Goal: Transaction & Acquisition: Purchase product/service

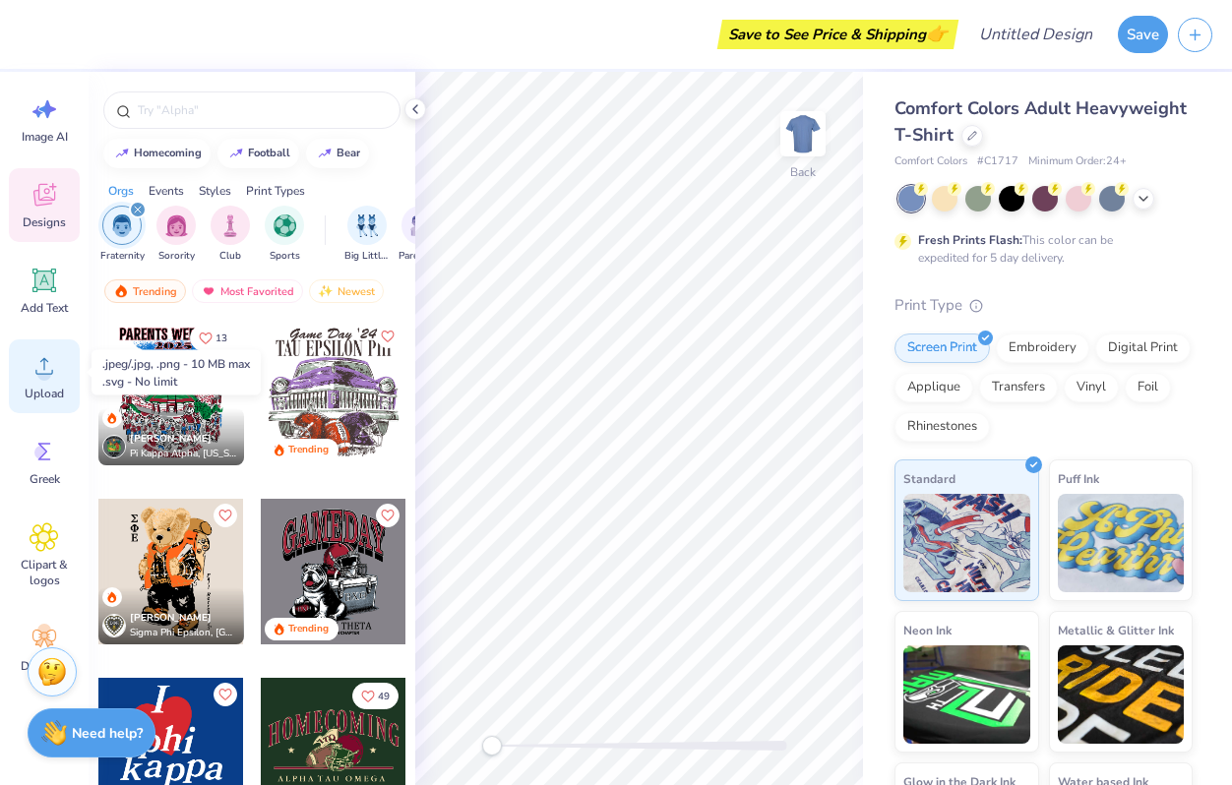
scroll to position [33, 0]
click at [44, 369] on circle at bounding box center [44, 369] width 14 height 14
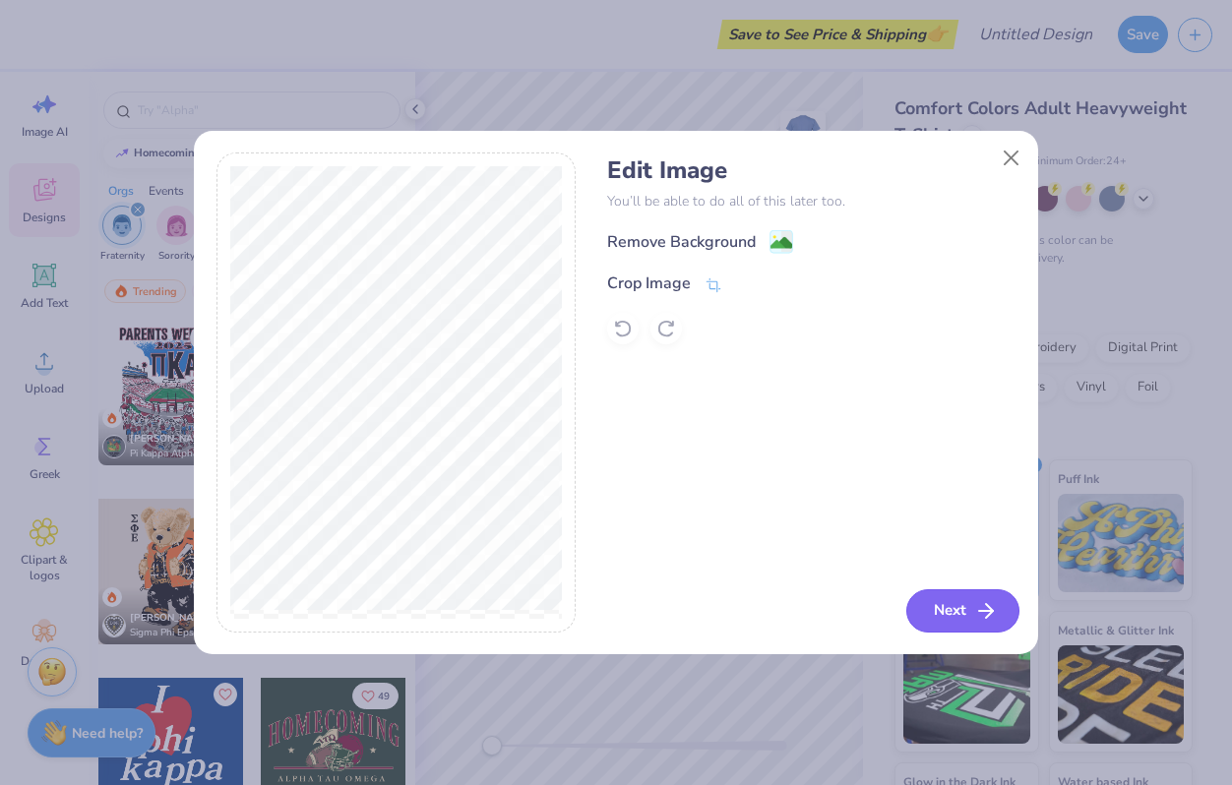
click at [964, 612] on button "Next" at bounding box center [962, 610] width 113 height 43
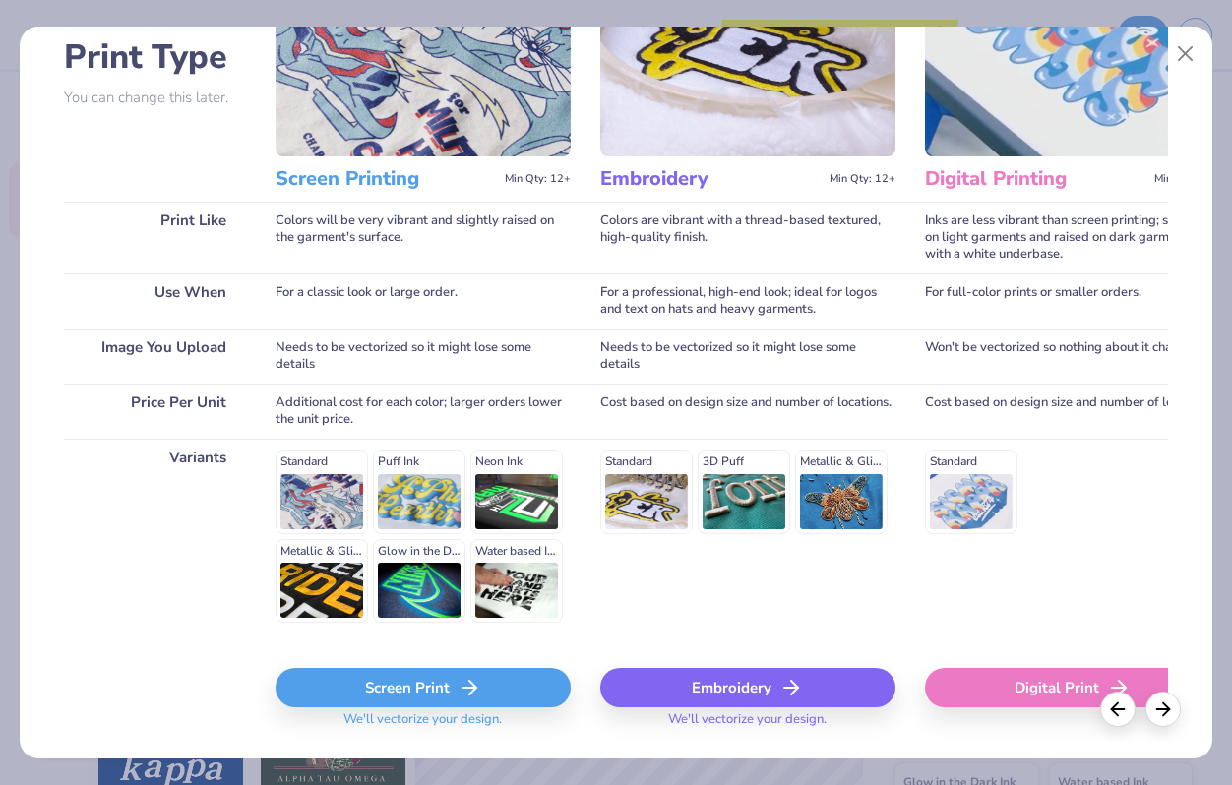
scroll to position [196, 0]
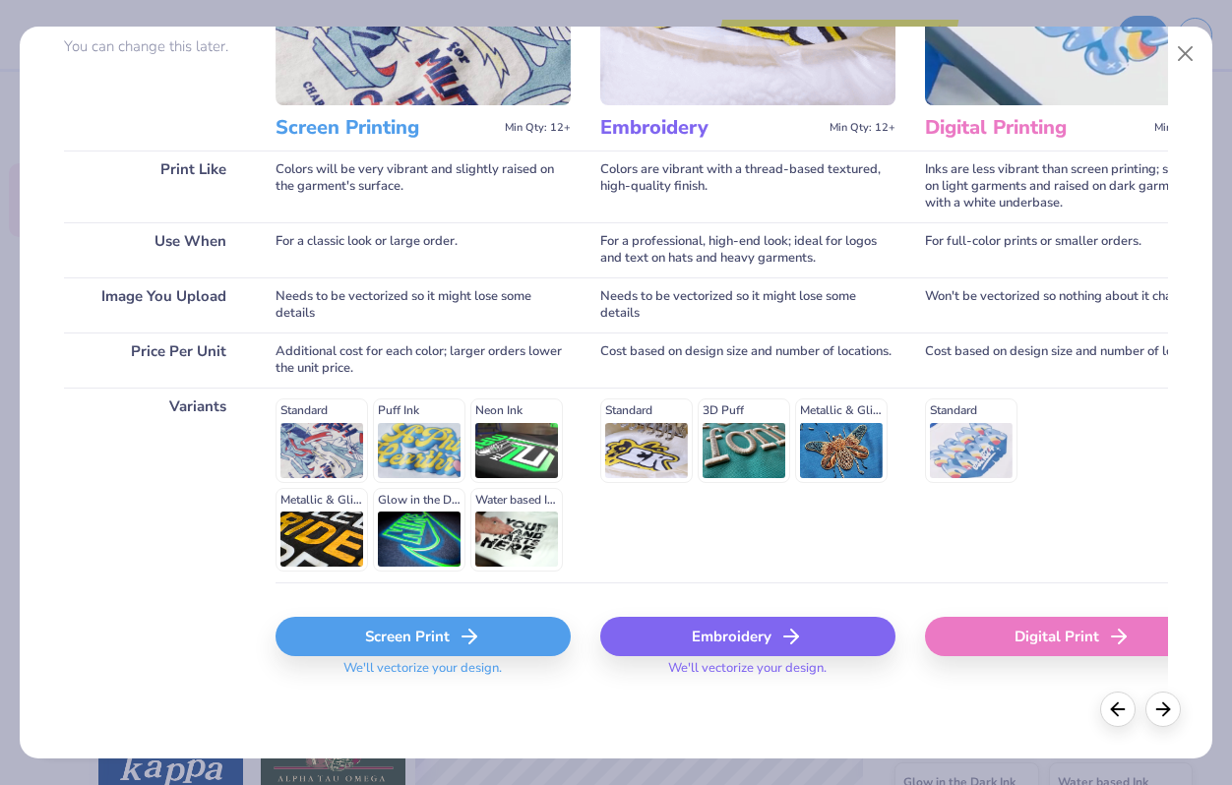
click at [418, 638] on div "Screen Print" at bounding box center [423, 636] width 295 height 39
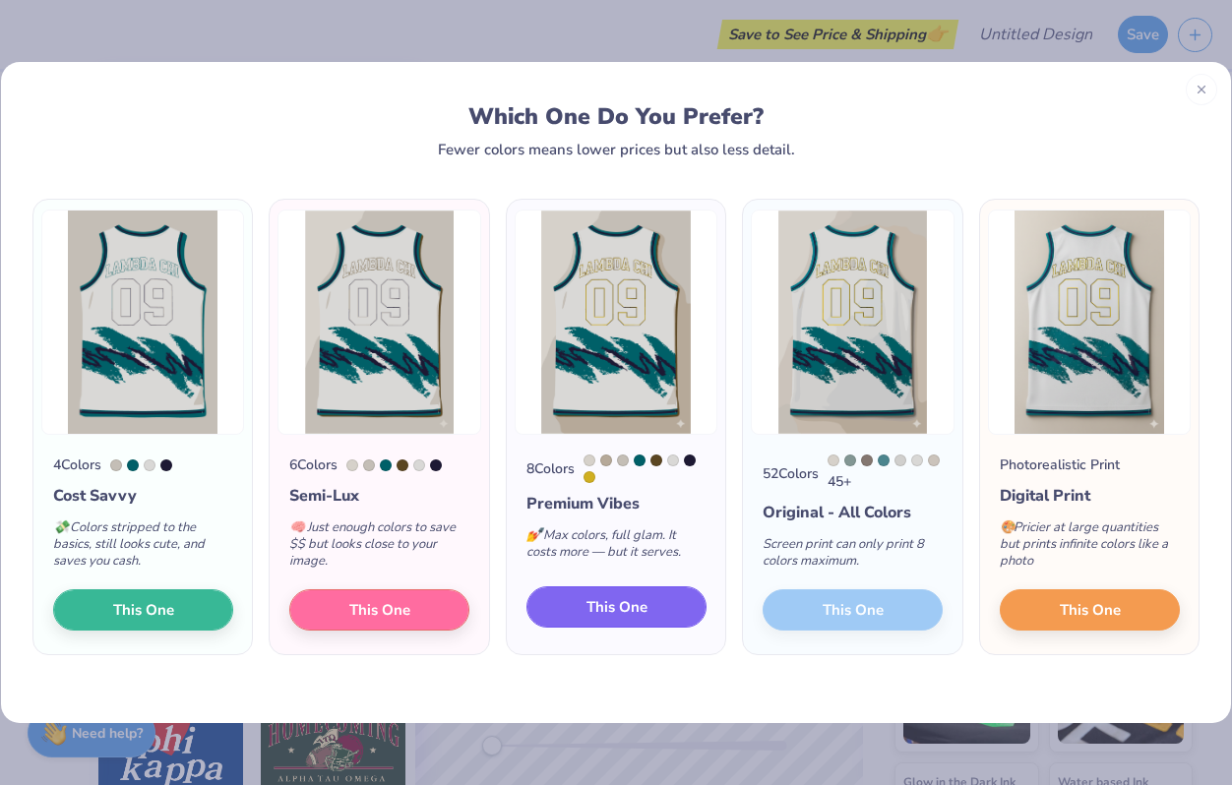
click at [615, 622] on button "This One" at bounding box center [617, 607] width 180 height 41
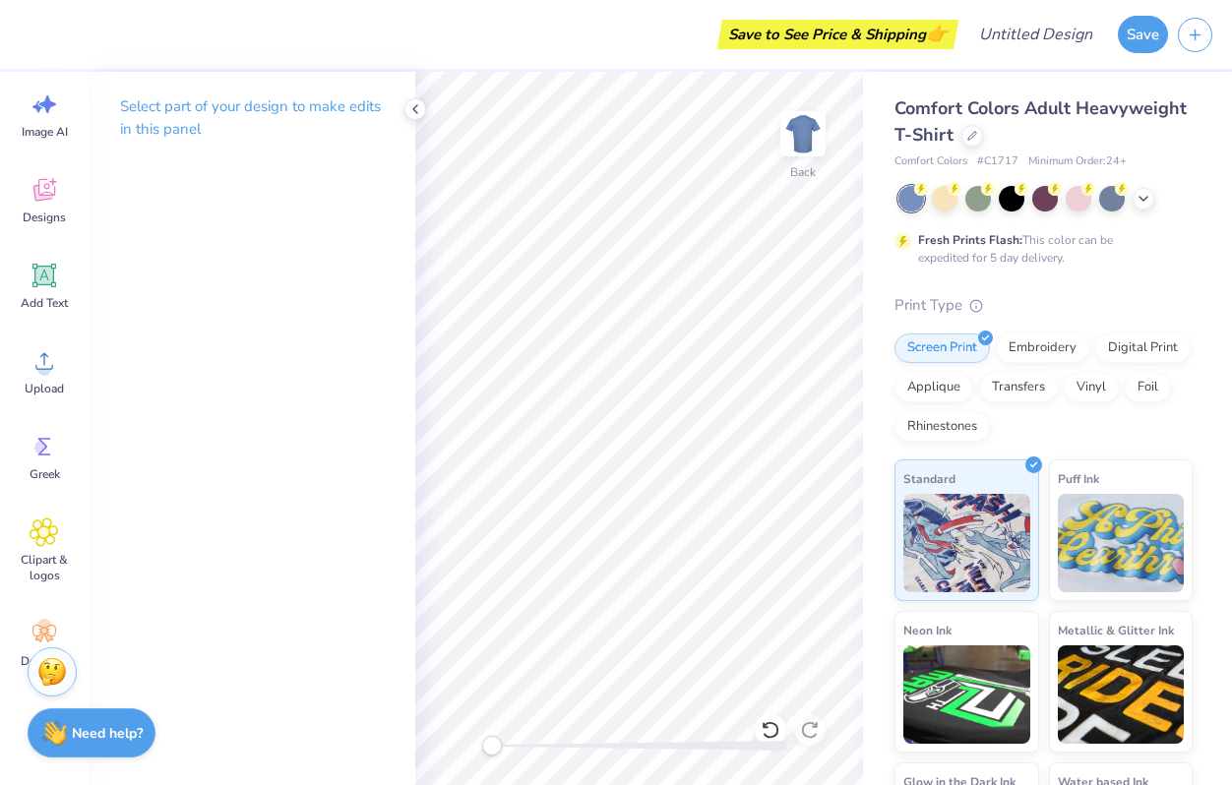
scroll to position [77, 0]
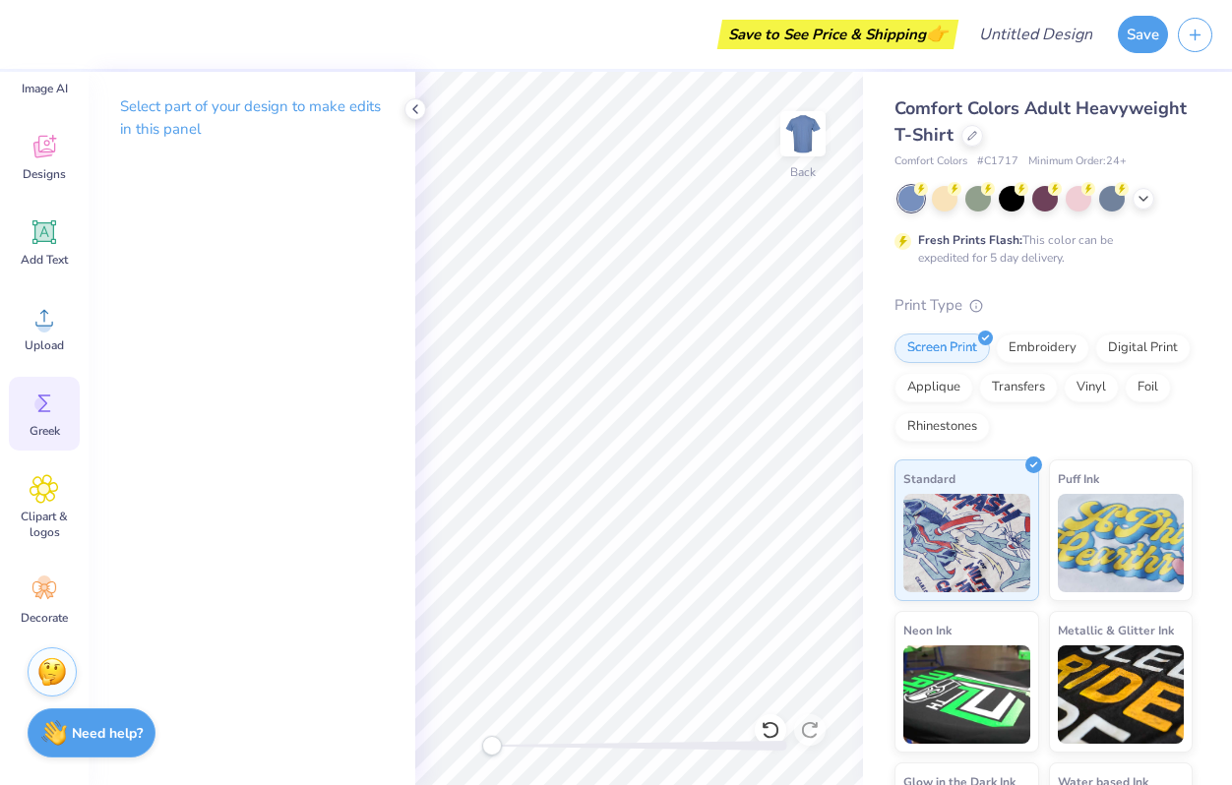
click at [40, 412] on icon at bounding box center [45, 404] width 30 height 30
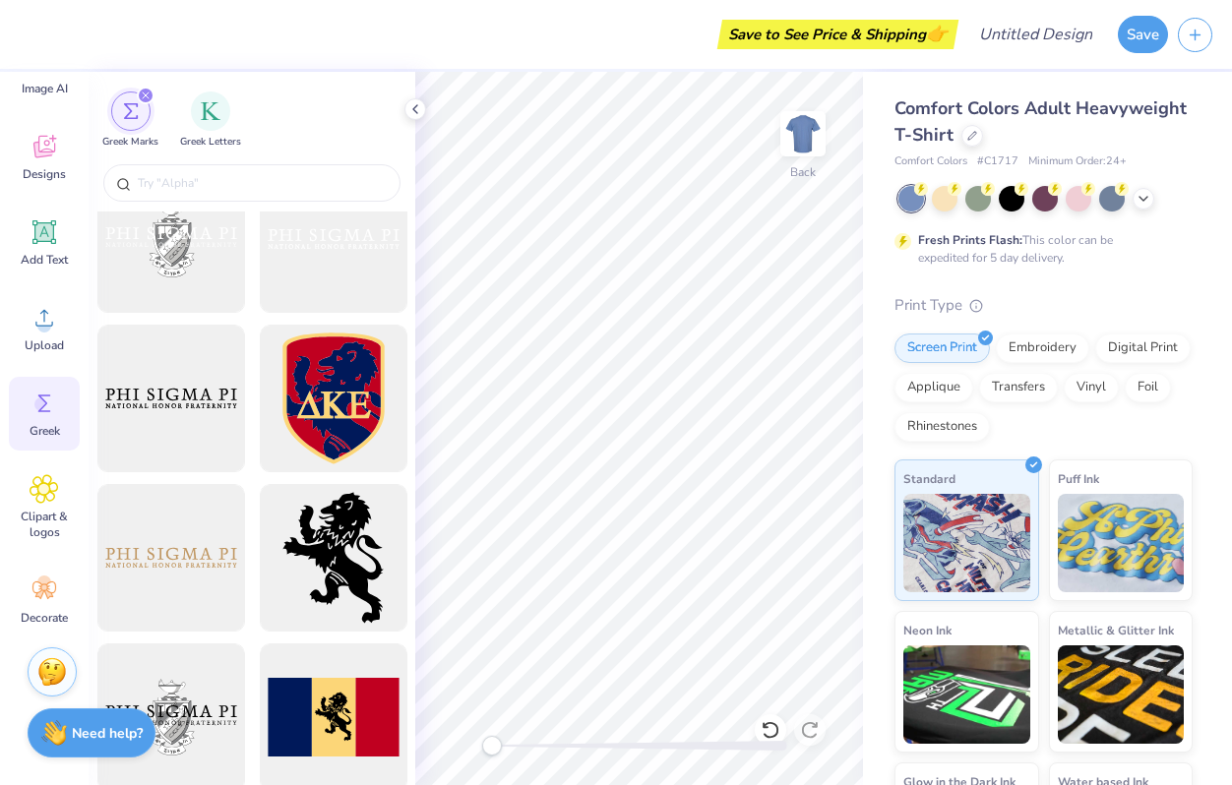
scroll to position [1008, 0]
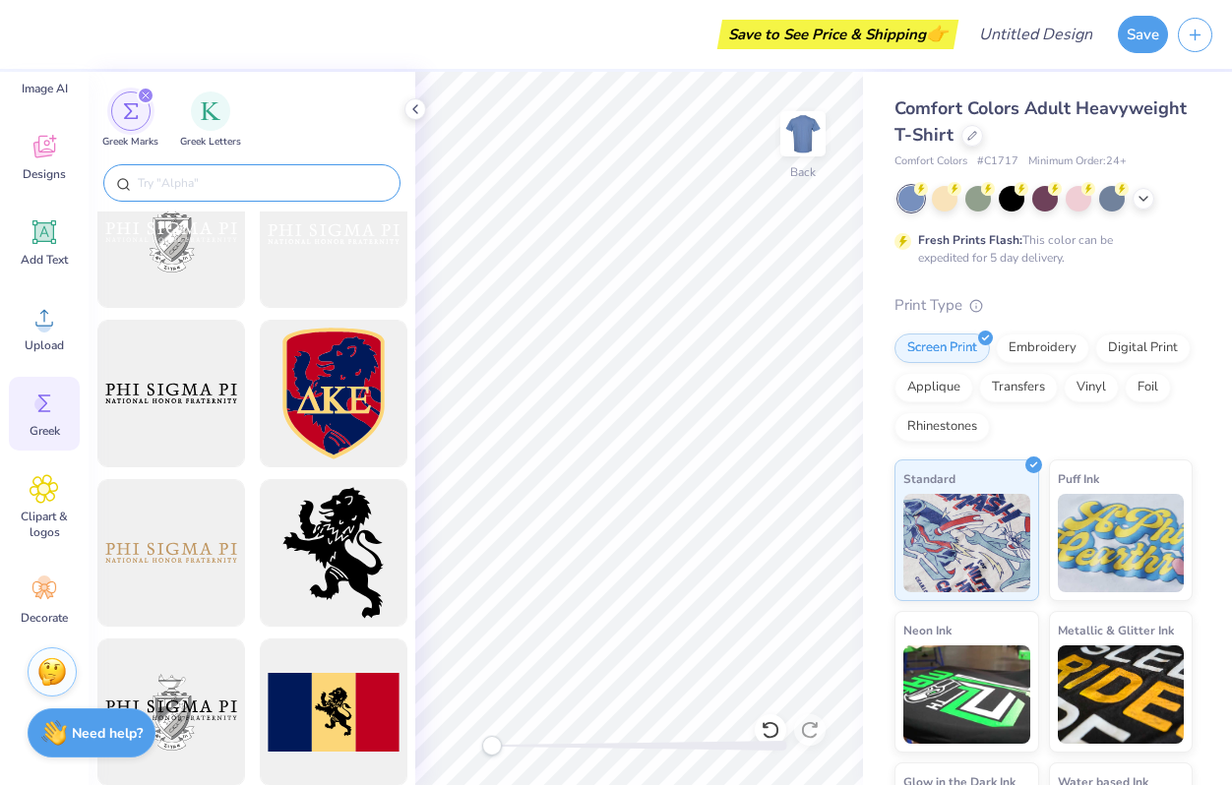
click at [233, 183] on input "text" at bounding box center [262, 183] width 252 height 20
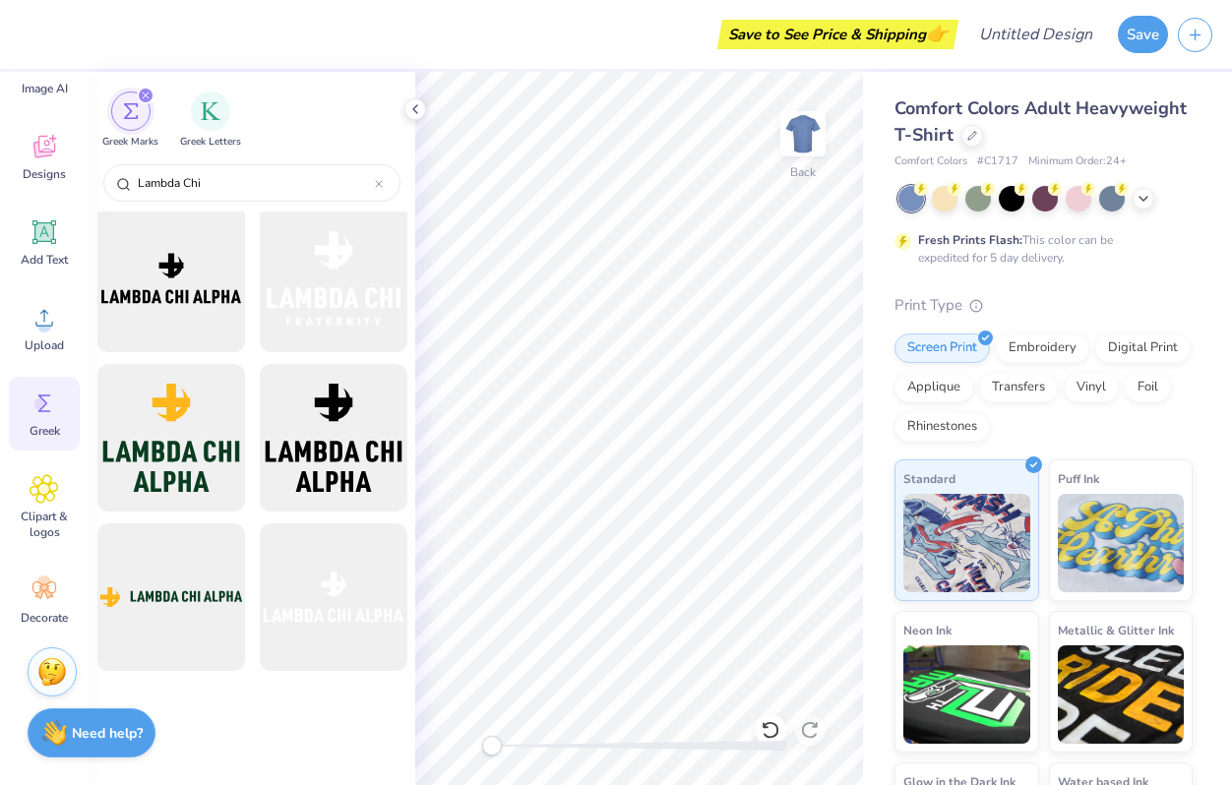
scroll to position [0, 0]
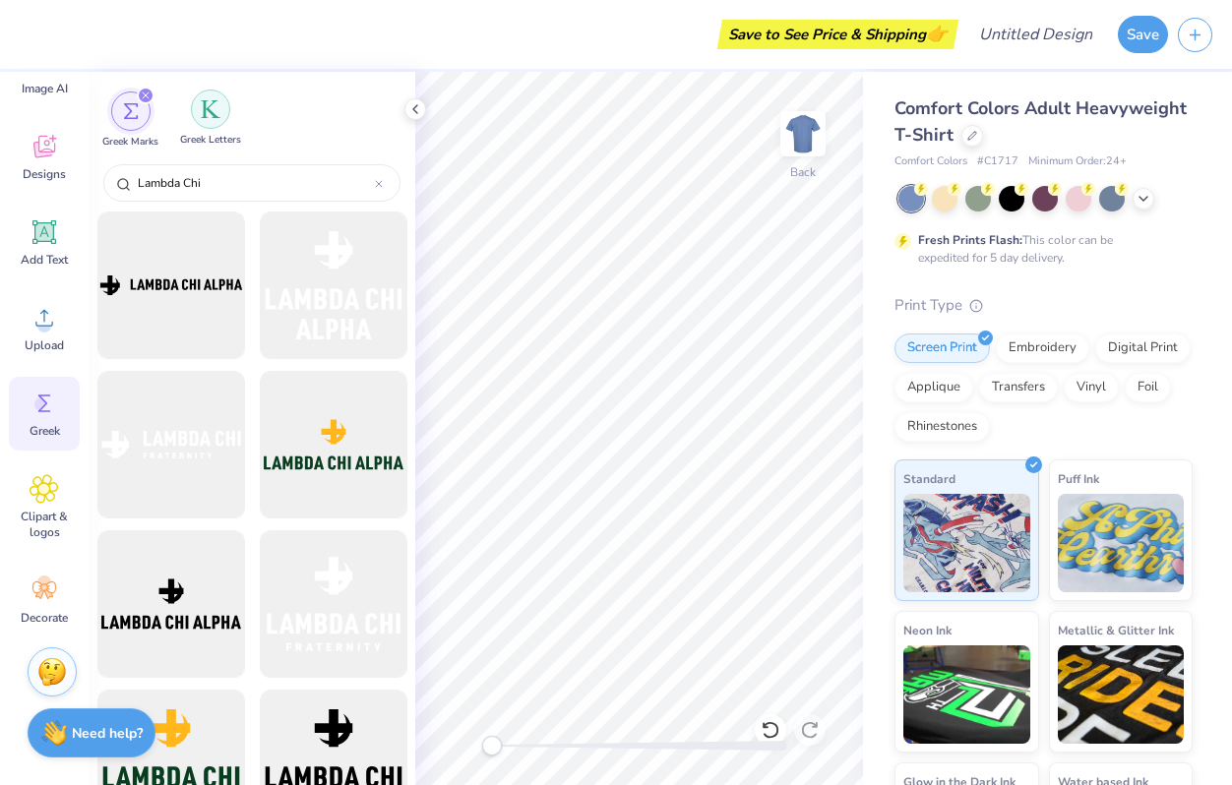
type input "Lambda Chi"
click at [218, 126] on div "filter for Greek Letters" at bounding box center [210, 109] width 39 height 39
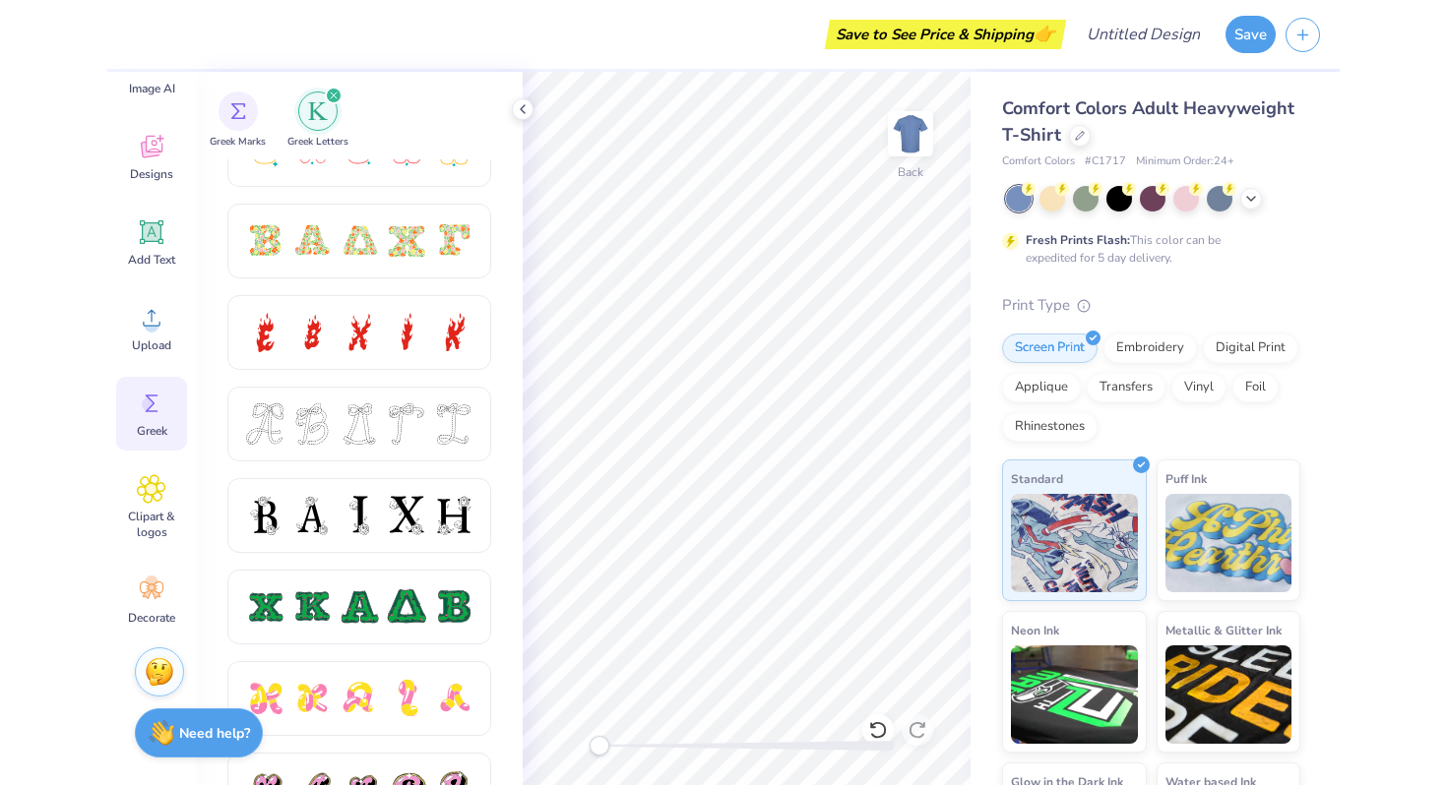
scroll to position [598, 0]
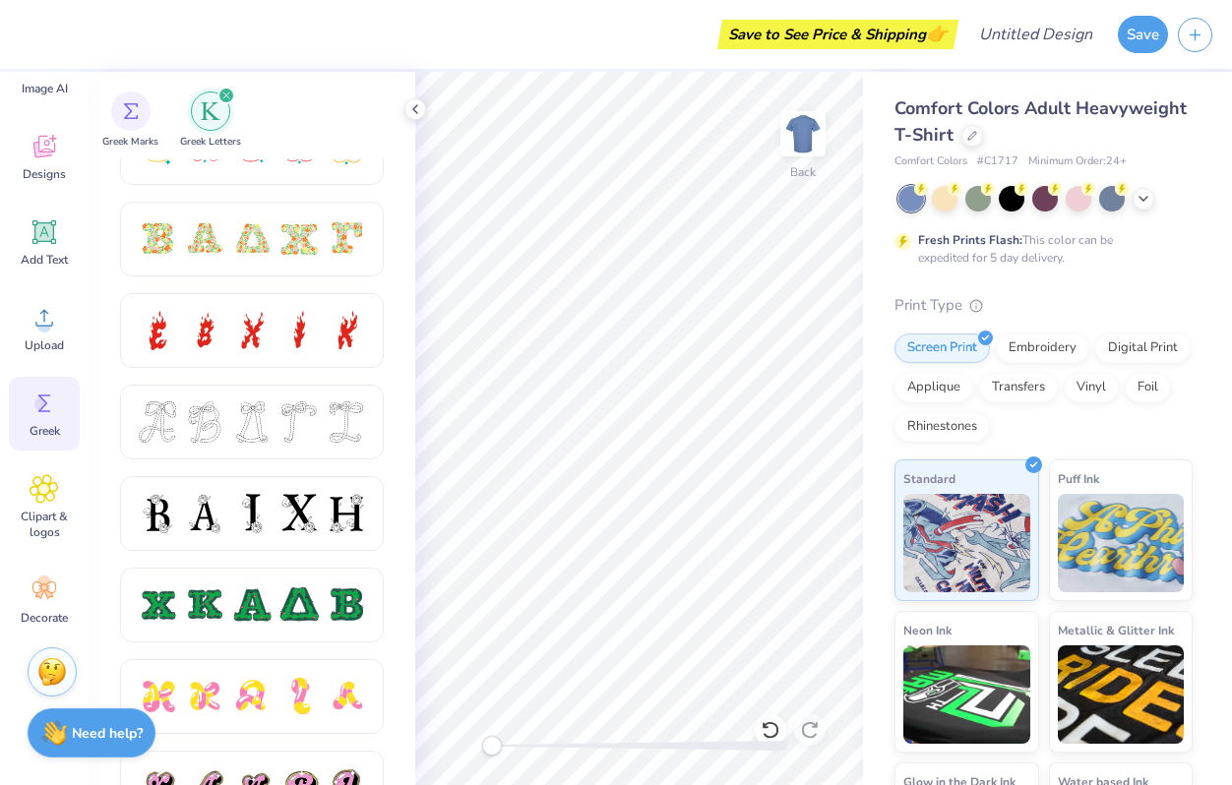
click at [766, 62] on div "Save to See Price & Shipping 👉" at bounding box center [492, 34] width 924 height 69
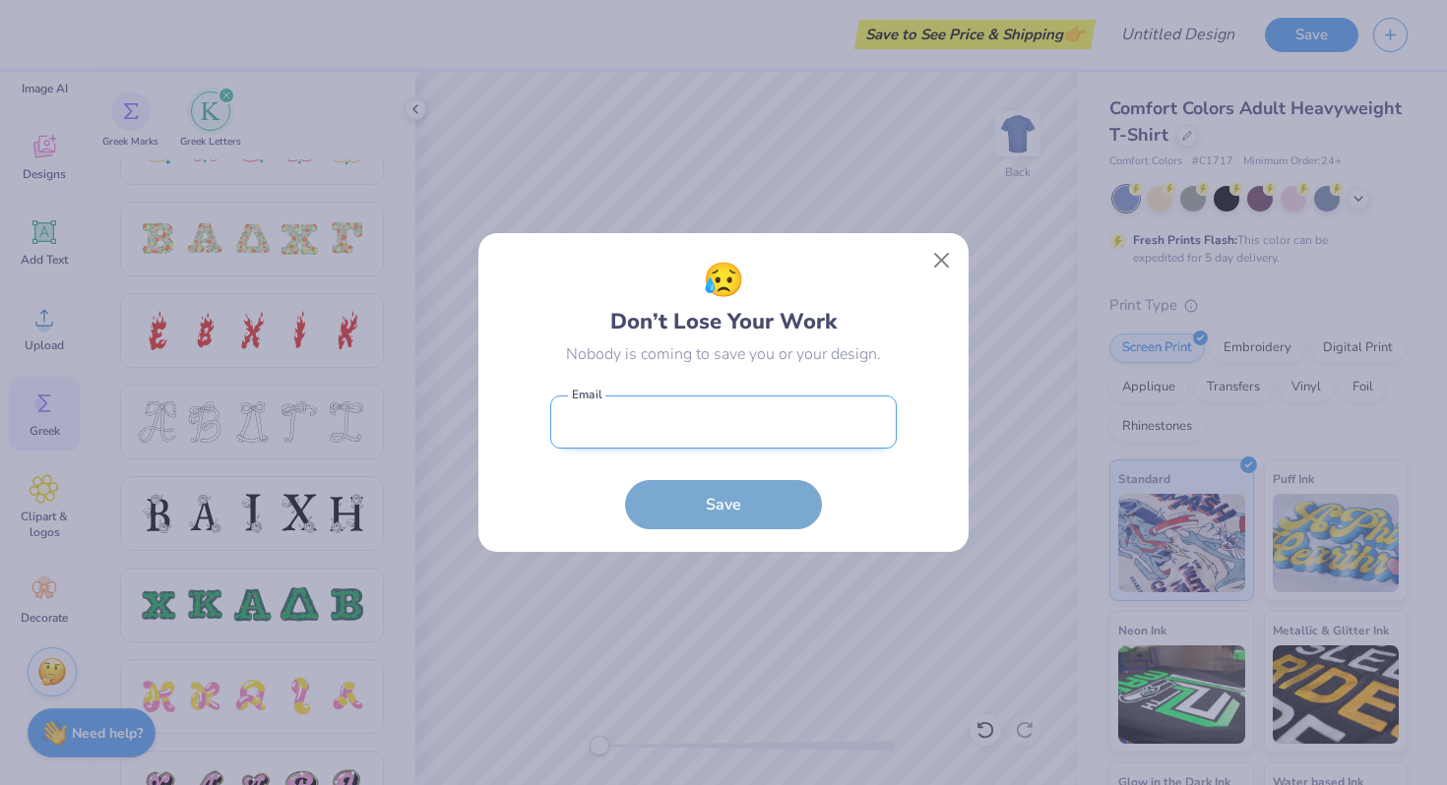
click at [712, 418] on input "email" at bounding box center [723, 423] width 346 height 54
click at [937, 265] on div "😥 Don’t Lose Your Work Nobody is coming to save you or your design. Email is a …" at bounding box center [723, 392] width 492 height 321
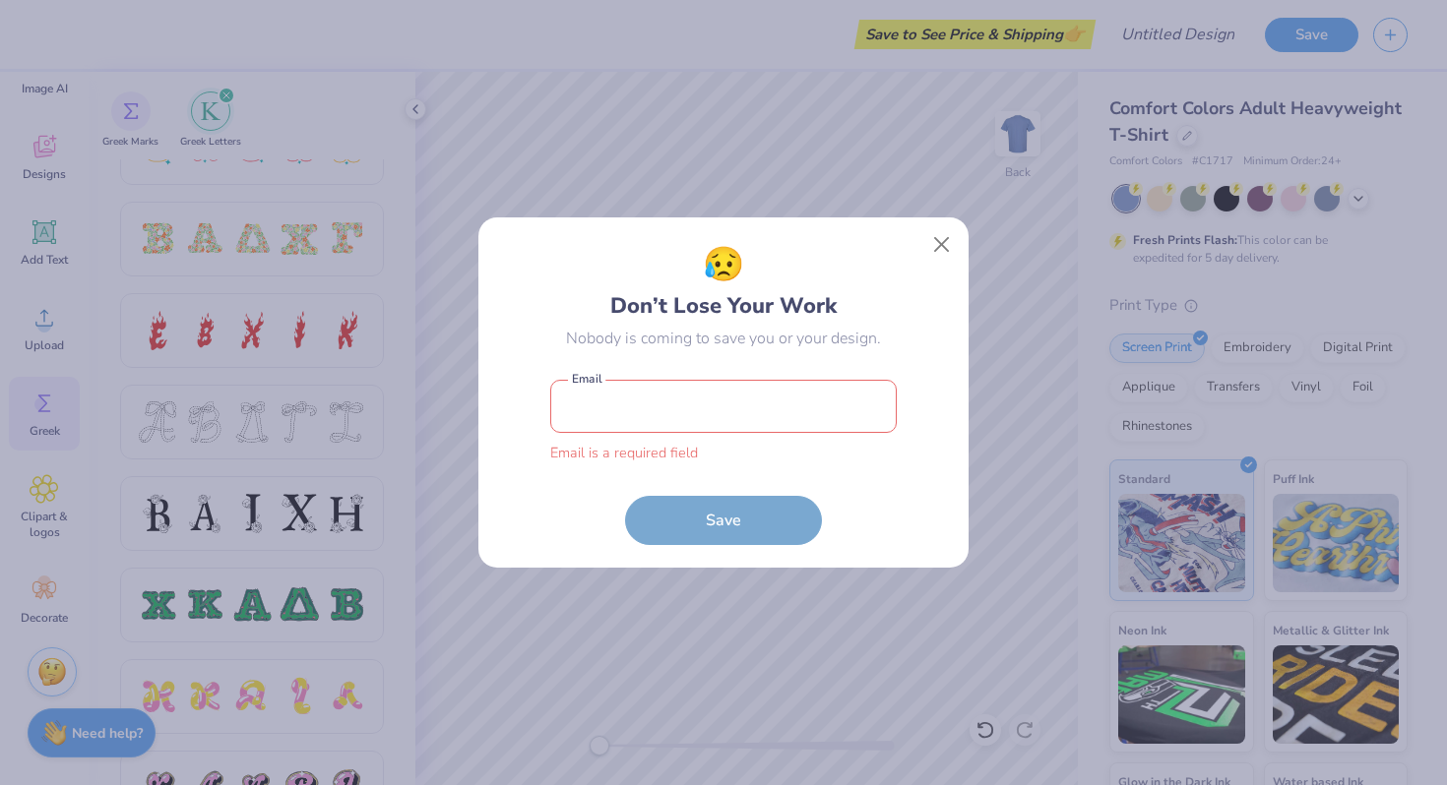
click at [617, 407] on input "email" at bounding box center [723, 407] width 346 height 54
type input "[EMAIL_ADDRESS][DOMAIN_NAME]"
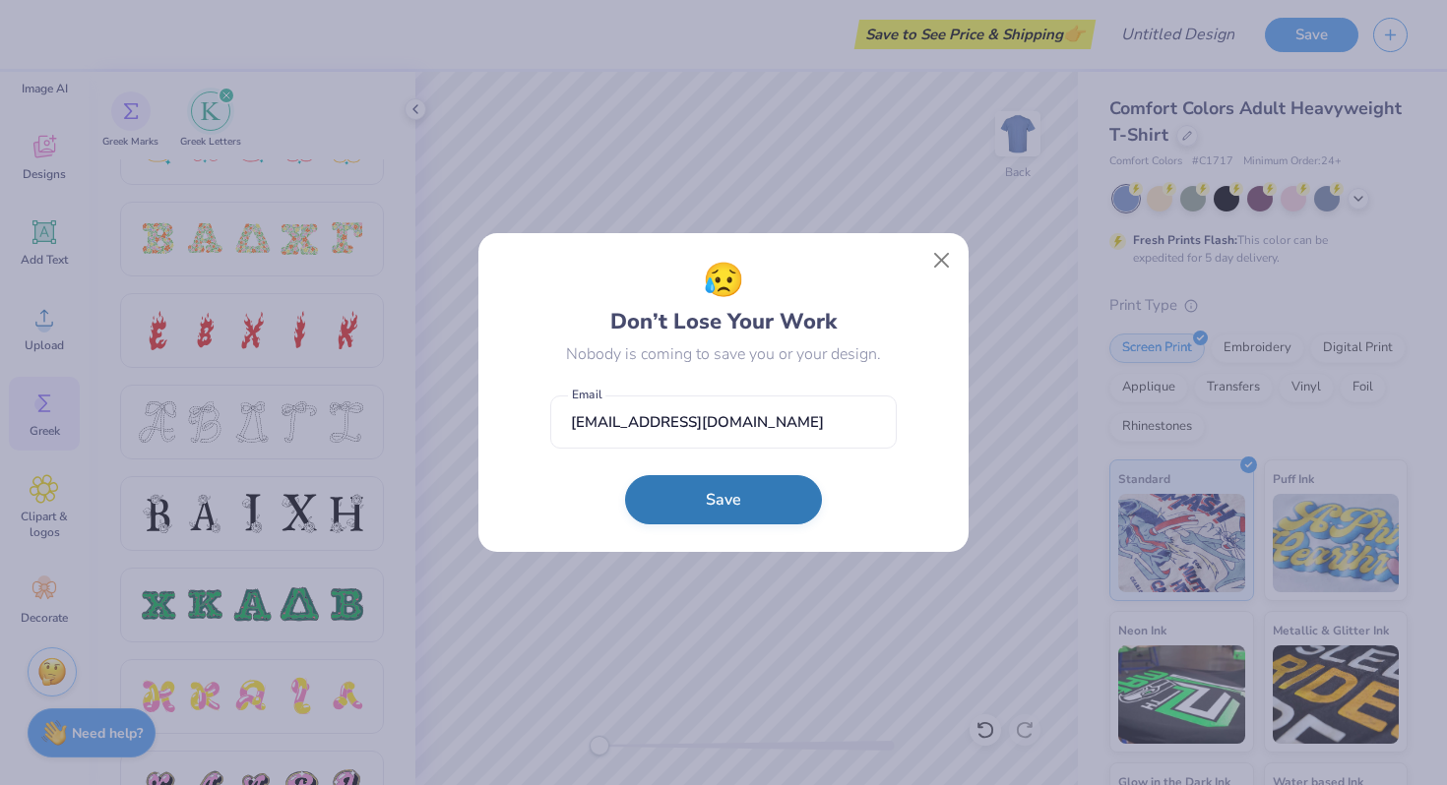
click at [725, 504] on button "Save" at bounding box center [723, 499] width 197 height 49
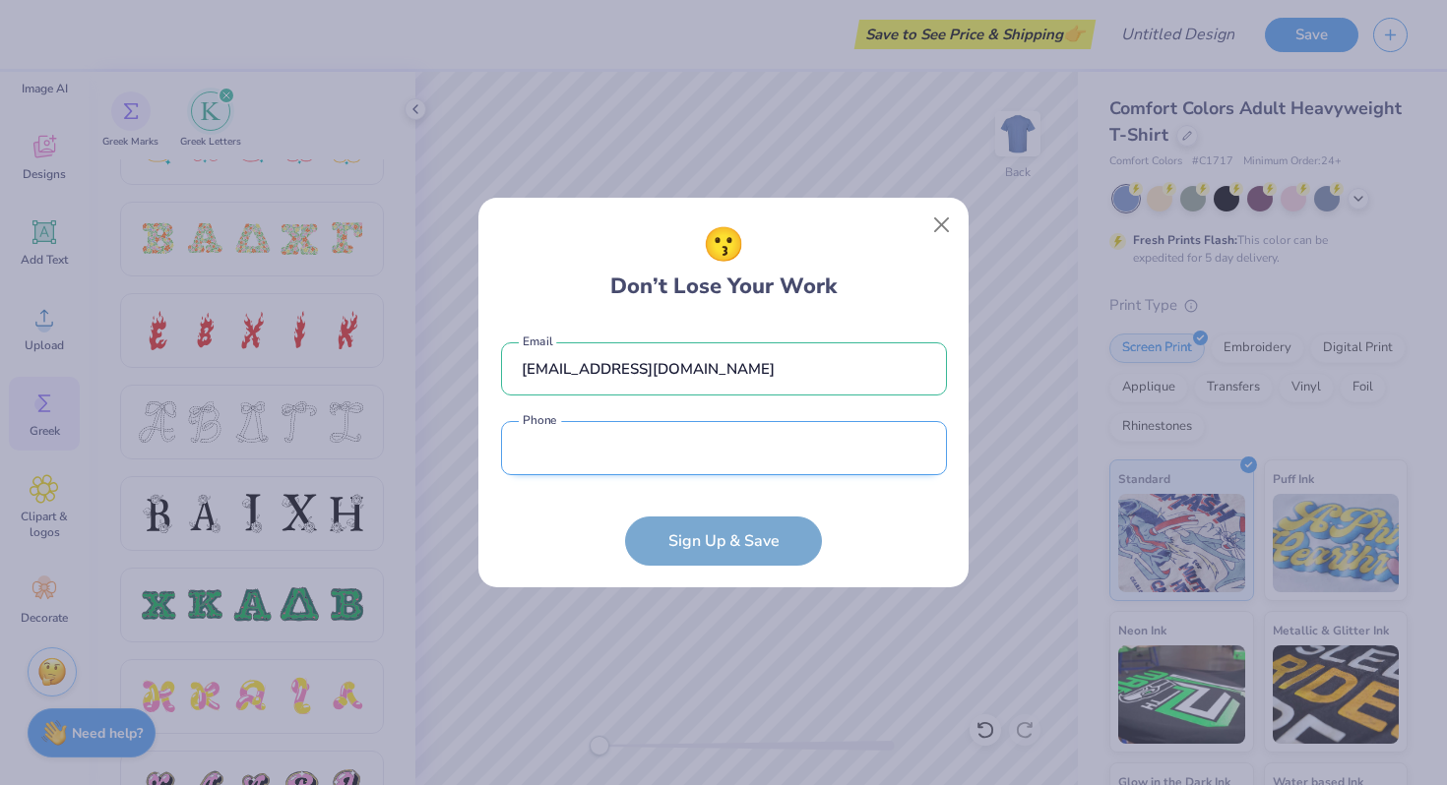
click at [621, 447] on input "tel" at bounding box center [724, 448] width 446 height 54
click at [905, 428] on input "tel" at bounding box center [724, 448] width 446 height 54
click at [952, 225] on button "Close" at bounding box center [941, 225] width 37 height 37
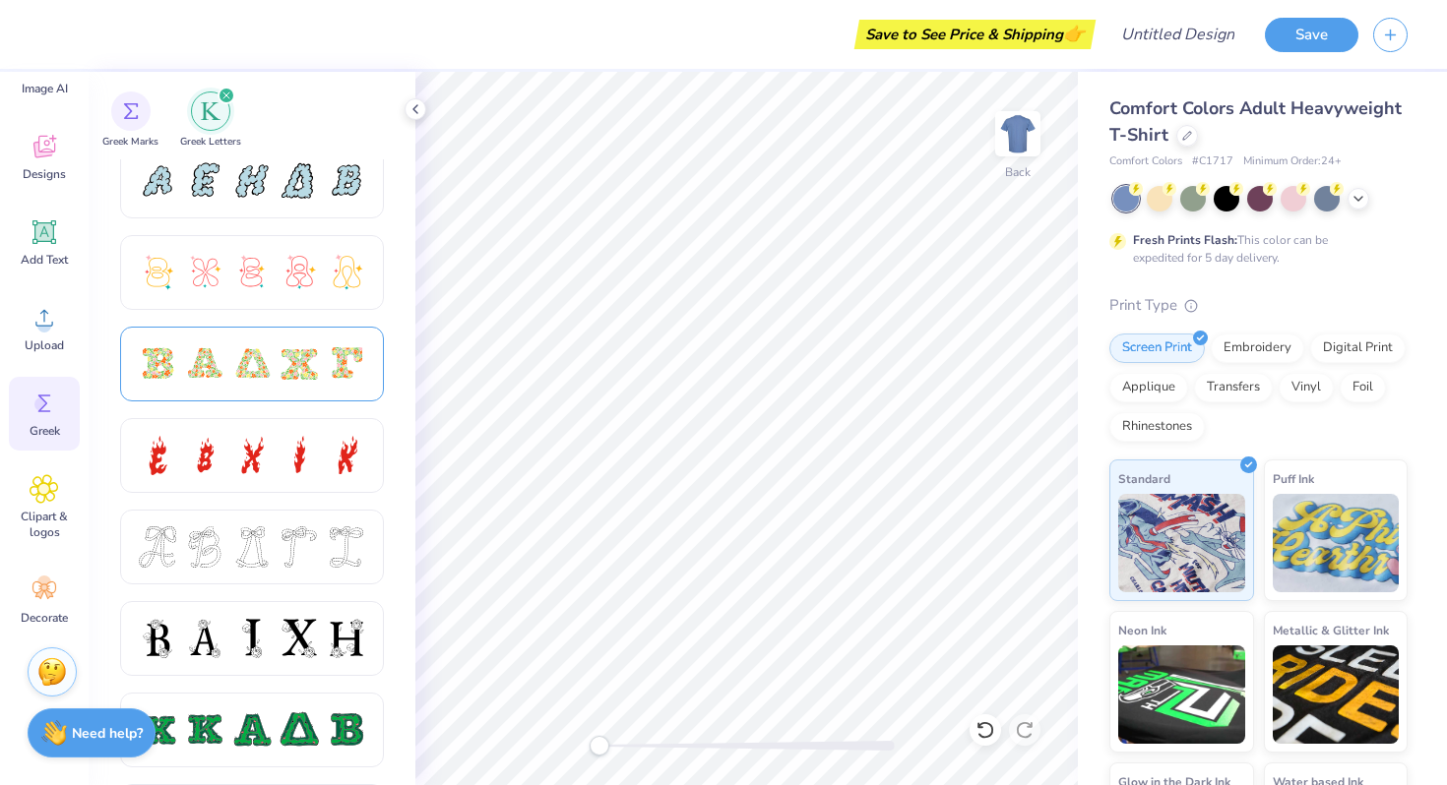
scroll to position [339, 0]
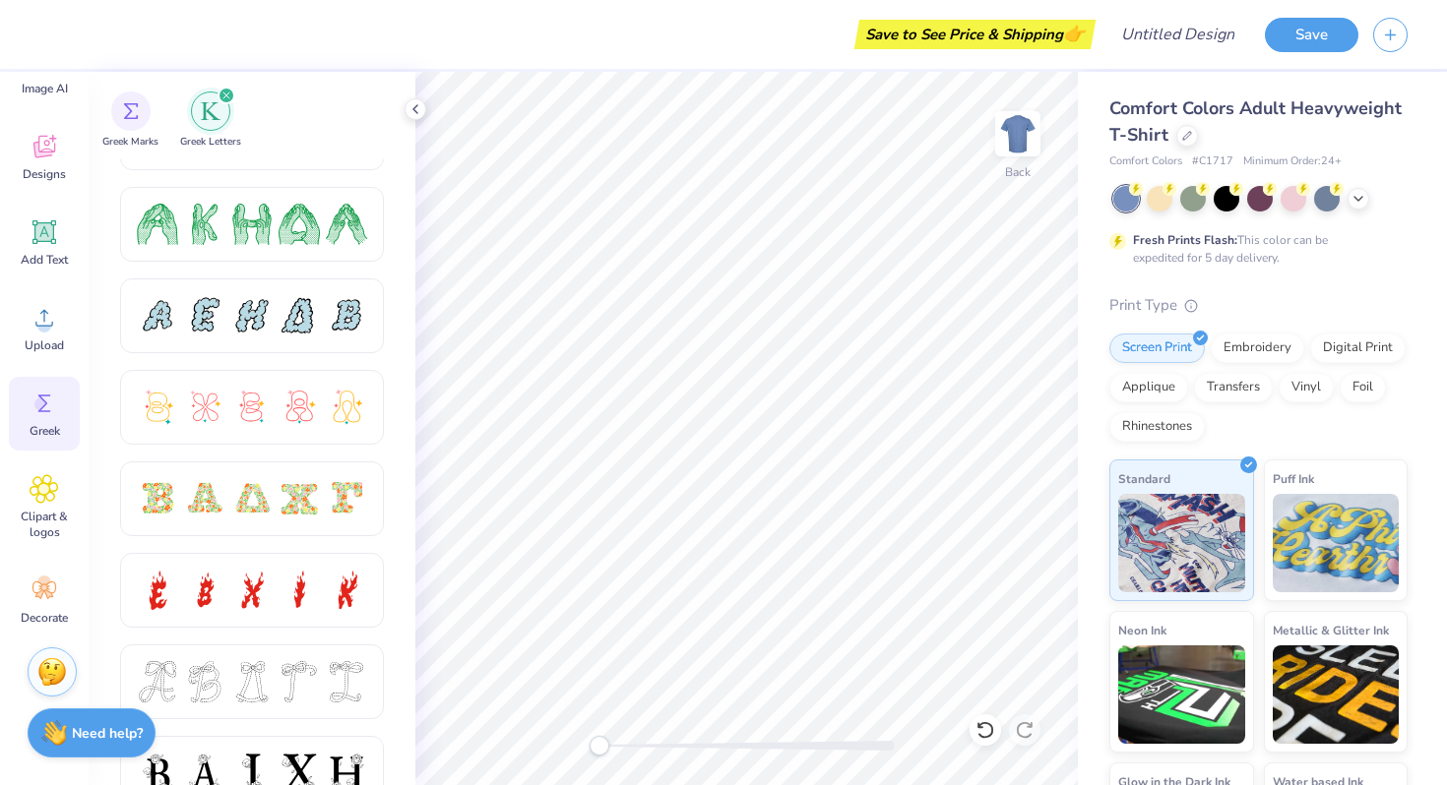
click at [228, 94] on icon "filter for Greek Letters" at bounding box center [226, 96] width 8 height 8
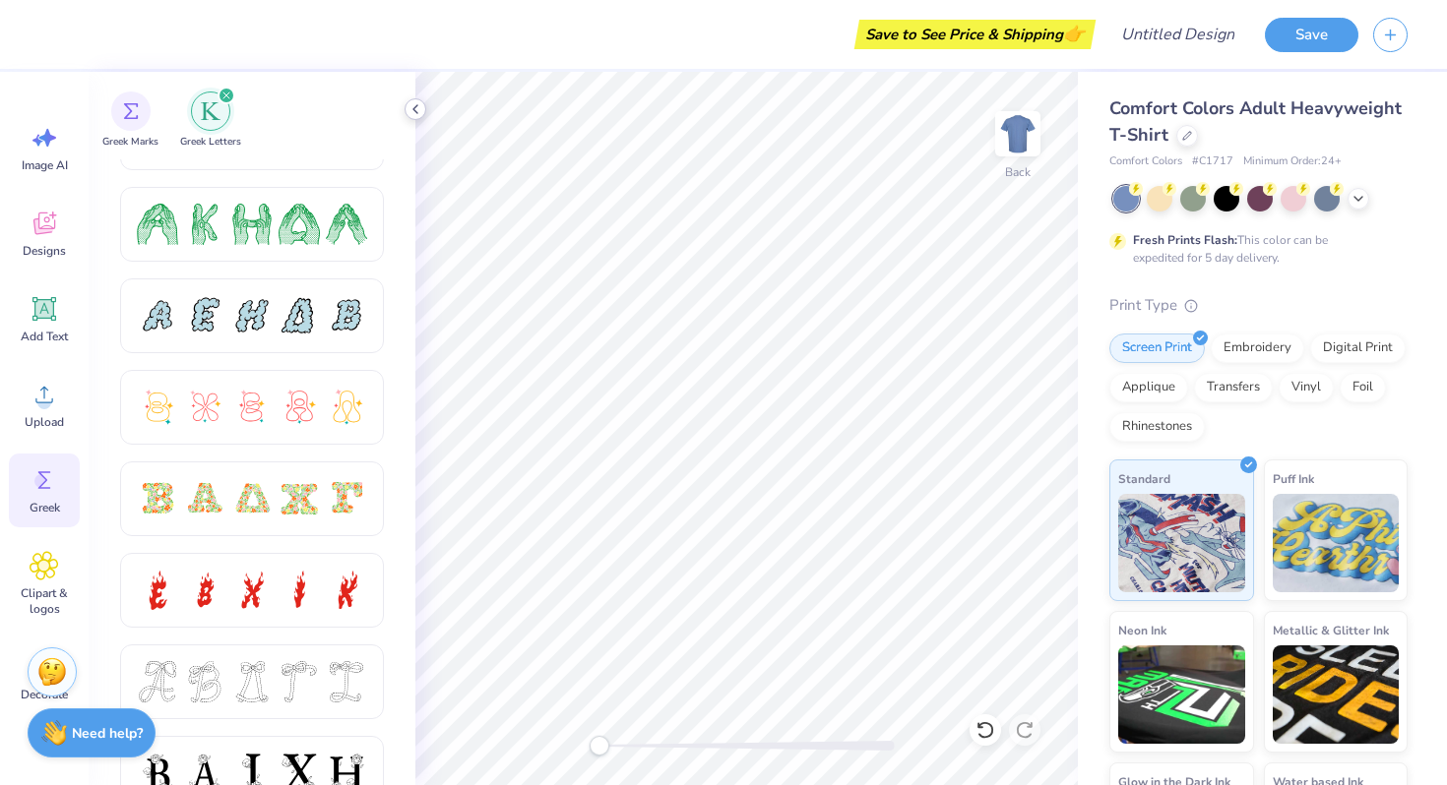
click at [422, 109] on icon at bounding box center [415, 109] width 16 height 16
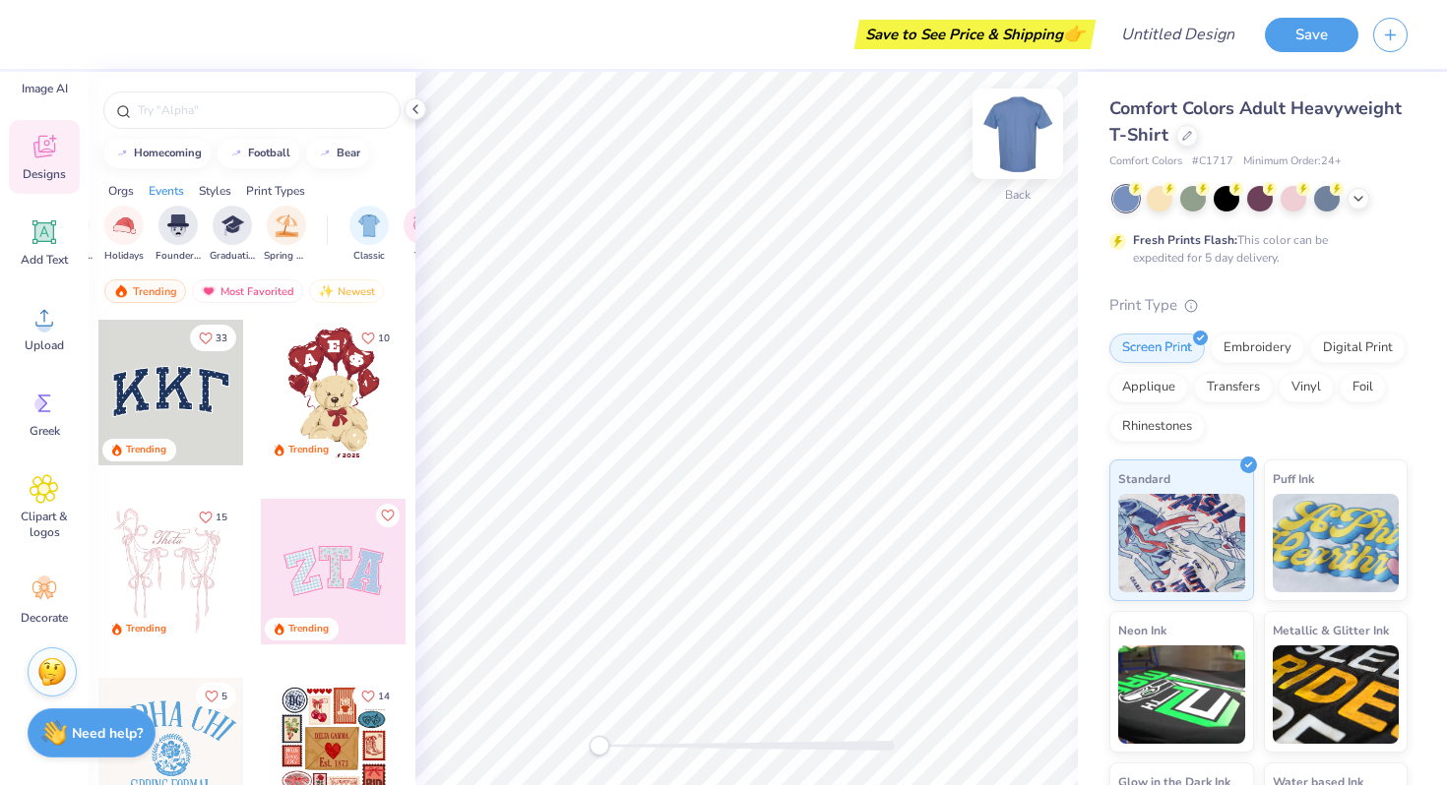
click at [1018, 135] on img at bounding box center [1017, 133] width 79 height 79
click at [1014, 126] on img at bounding box center [1017, 133] width 79 height 79
click at [1014, 126] on img at bounding box center [1017, 133] width 39 height 39
